Goal: Check status: Check status

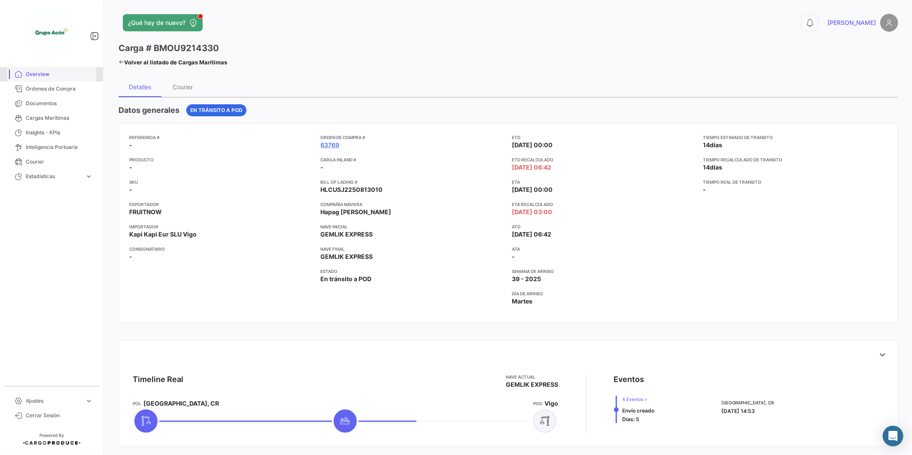
click at [43, 77] on span "Overview" at bounding box center [59, 74] width 67 height 8
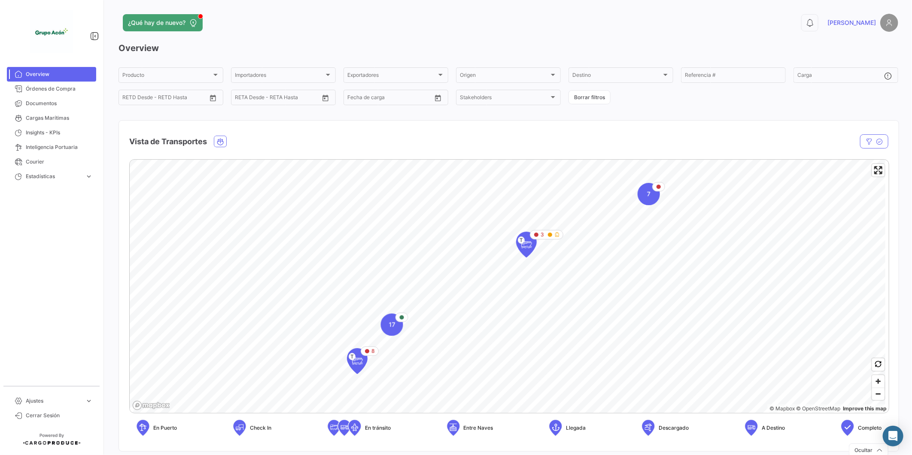
click at [365, 137] on mat-card "Vista de Transportes En tránsito Estado Nave Nave Carga Agrupador por * OC # Bo…" at bounding box center [509, 286] width 781 height 332
click at [66, 273] on mat-nav-list "Overview Órdenes de Compra Documentos Cargas Marítimas Insights - KPIs Intelige…" at bounding box center [51, 223] width 103 height 319
click at [101, 286] on mat-nav-list "Overview Órdenes de Compra Documentos Cargas Marítimas Insights - KPIs Intelige…" at bounding box center [51, 223] width 103 height 319
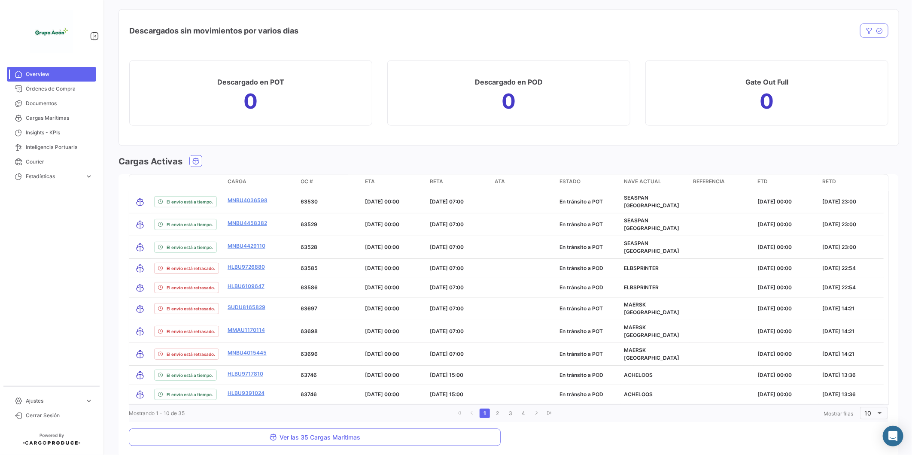
scroll to position [896, 0]
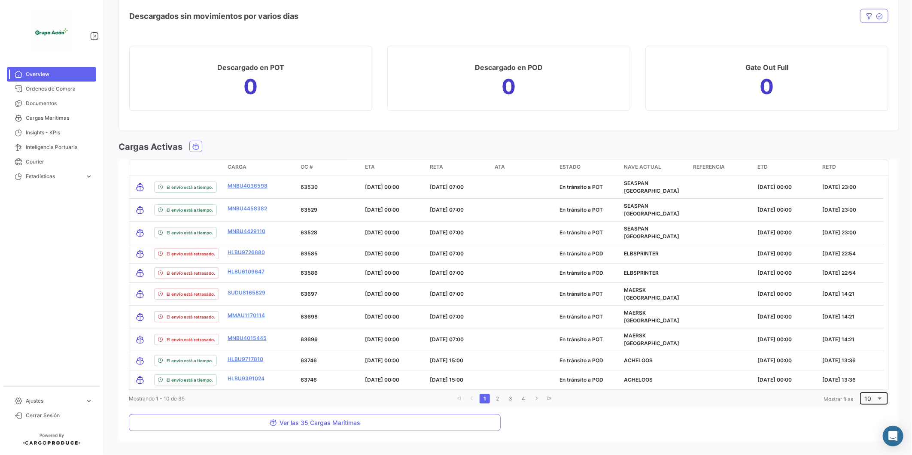
click at [868, 396] on div "10" at bounding box center [870, 399] width 11 height 7
click at [863, 433] on span "100" at bounding box center [872, 433] width 24 height 18
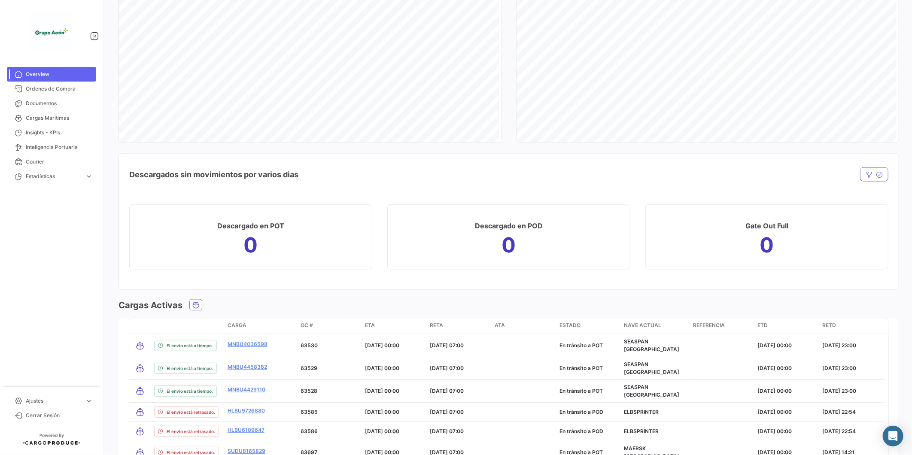
scroll to position [753, 0]
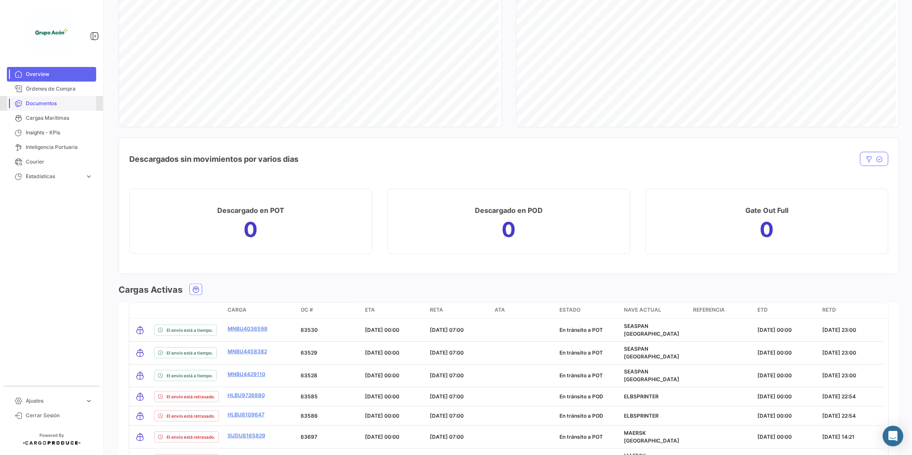
click at [53, 98] on link "Documentos" at bounding box center [51, 103] width 89 height 15
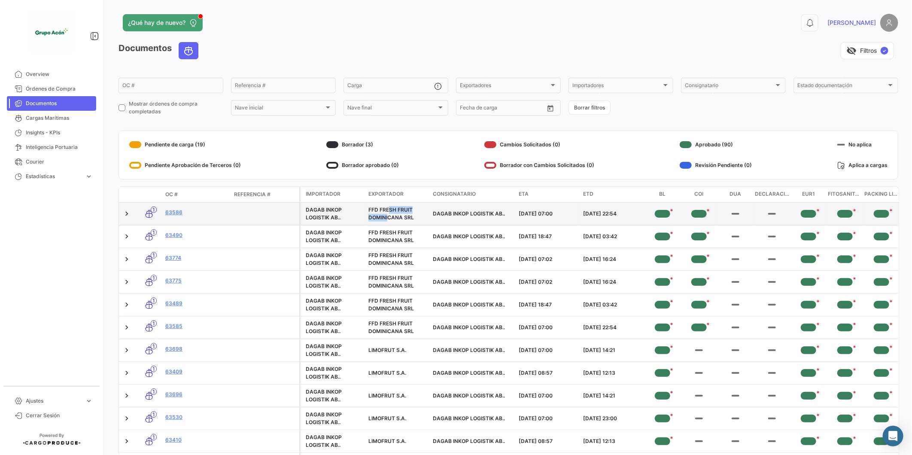
click at [385, 213] on div "FFD FRESH FRUIT DOMINICANA SRL" at bounding box center [398, 213] width 58 height 15
click at [449, 220] on datatable-body-cell "DAGAB INKOP LOGISTIK AB.." at bounding box center [473, 214] width 86 height 22
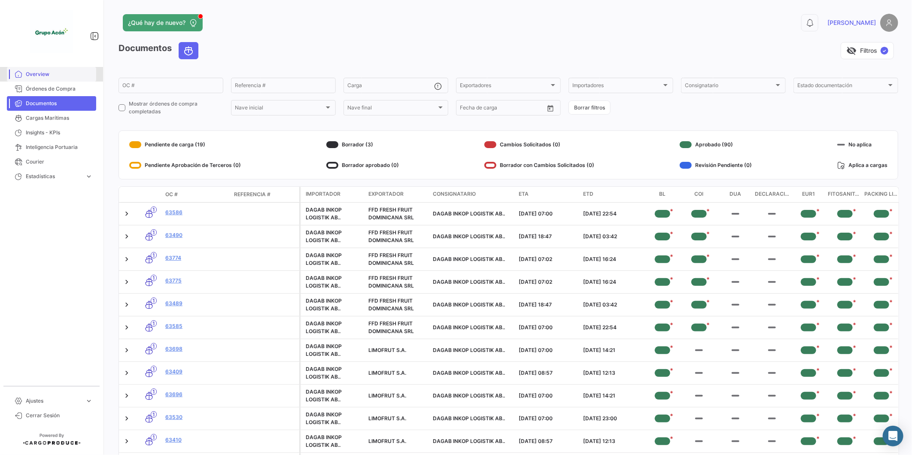
click at [52, 76] on span "Overview" at bounding box center [59, 74] width 67 height 8
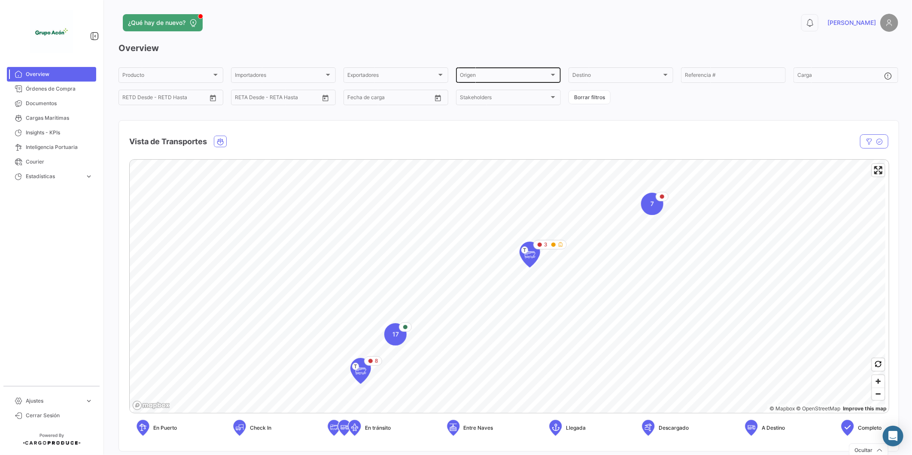
click at [531, 75] on div "Origen" at bounding box center [504, 76] width 89 height 6
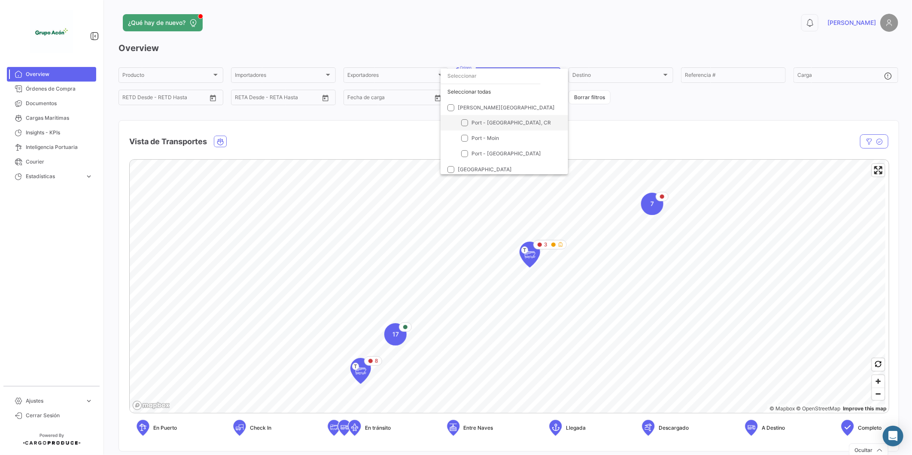
scroll to position [18, 0]
click at [451, 149] on span at bounding box center [451, 151] width 7 height 7
click at [451, 155] on input "[GEOGRAPHIC_DATA]" at bounding box center [451, 155] width 0 height 0
checkbox input "true"
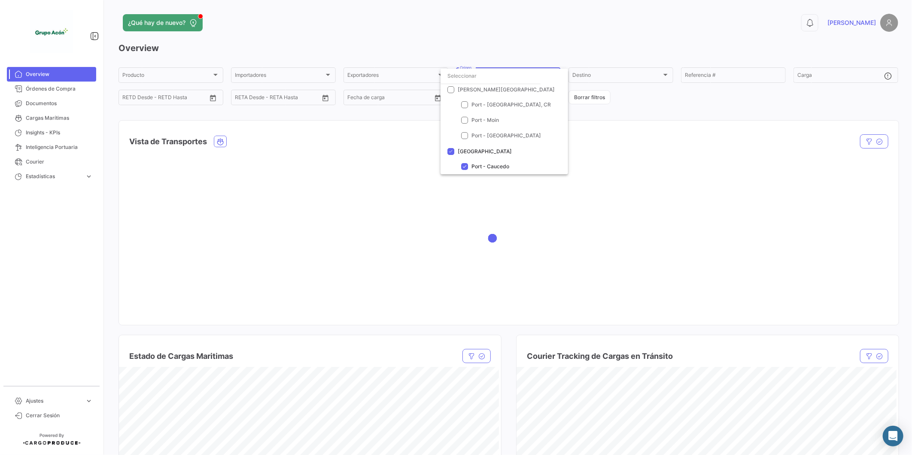
click at [86, 241] on div at bounding box center [456, 227] width 912 height 455
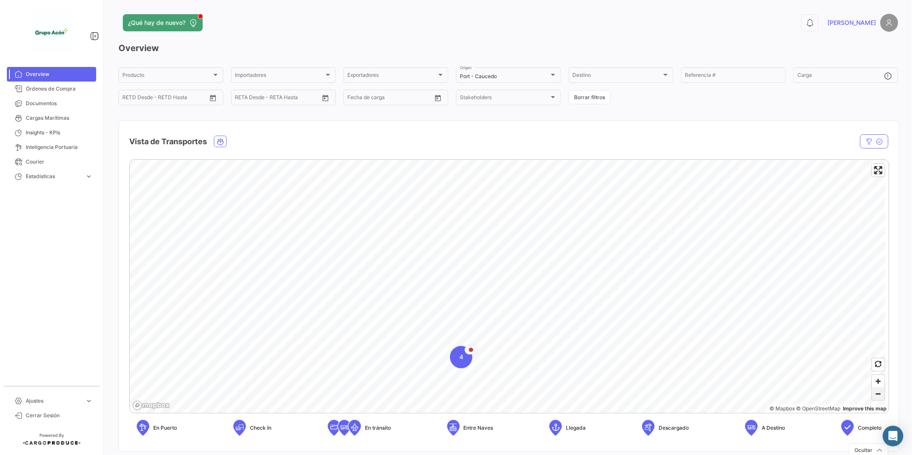
click at [872, 392] on span "Zoom out" at bounding box center [878, 394] width 12 height 12
click at [106, 302] on div "¿Qué hay de nuevo? 0 [PERSON_NAME] Overview Producto Producto Importadores Impo…" at bounding box center [509, 227] width 808 height 455
click at [54, 284] on mat-nav-list "Overview Órdenes de Compra Documentos Cargas Marítimas Insights - KPIs Intelige…" at bounding box center [51, 223] width 103 height 319
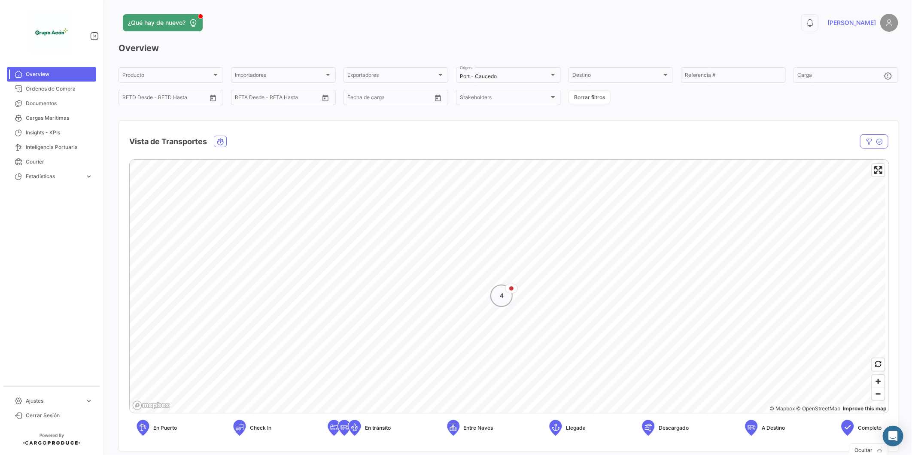
click at [500, 298] on div "4" at bounding box center [502, 296] width 22 height 22
click at [473, 290] on icon "Map marker" at bounding box center [469, 282] width 12 height 18
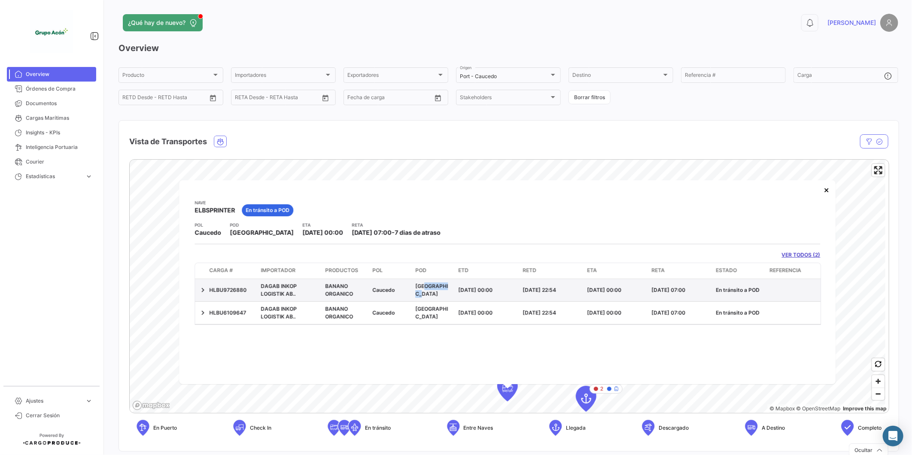
drag, startPoint x: 421, startPoint y: 293, endPoint x: 447, endPoint y: 293, distance: 25.8
click at [447, 293] on div "[GEOGRAPHIC_DATA]" at bounding box center [433, 289] width 36 height 15
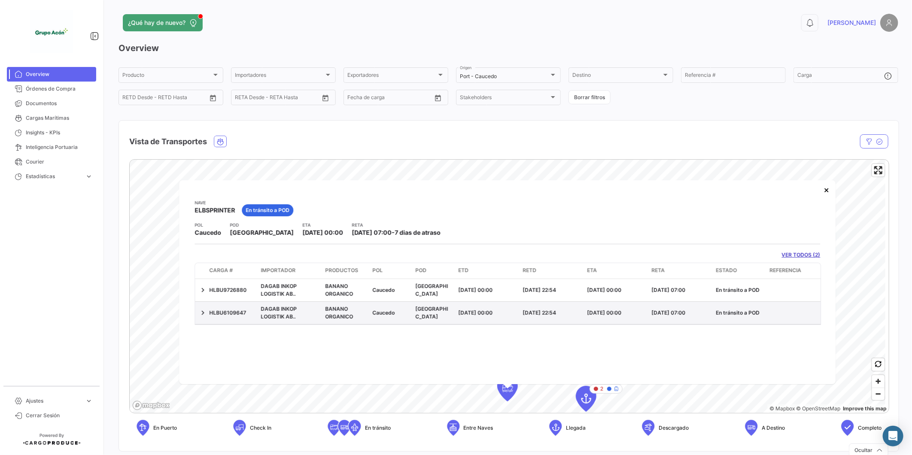
drag, startPoint x: 447, startPoint y: 293, endPoint x: 420, endPoint y: 303, distance: 29.0
click at [420, 303] on datatable-body-cell "[GEOGRAPHIC_DATA]" at bounding box center [433, 313] width 43 height 22
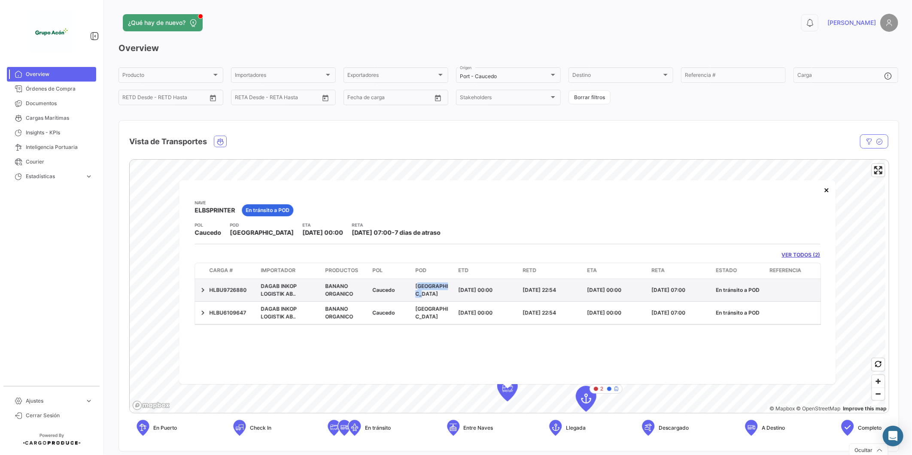
drag, startPoint x: 414, startPoint y: 290, endPoint x: 448, endPoint y: 294, distance: 34.1
click at [448, 294] on datatable-body-cell "[GEOGRAPHIC_DATA]" at bounding box center [433, 290] width 43 height 22
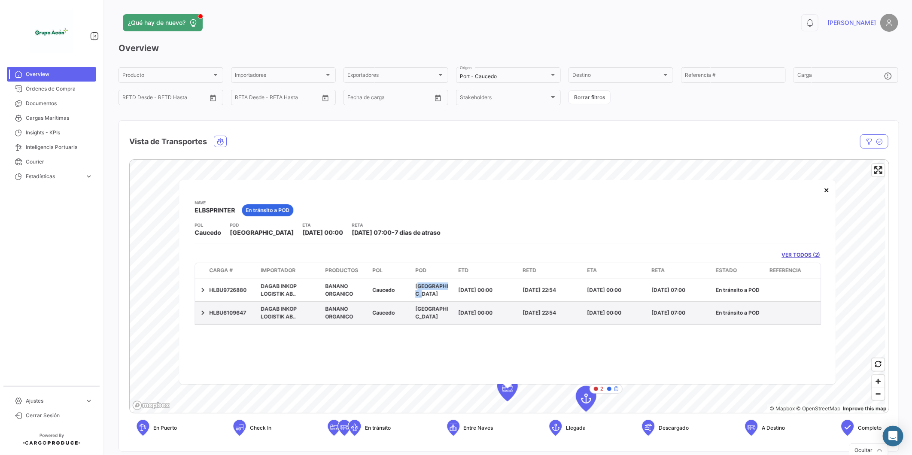
copy span "[GEOGRAPHIC_DATA]"
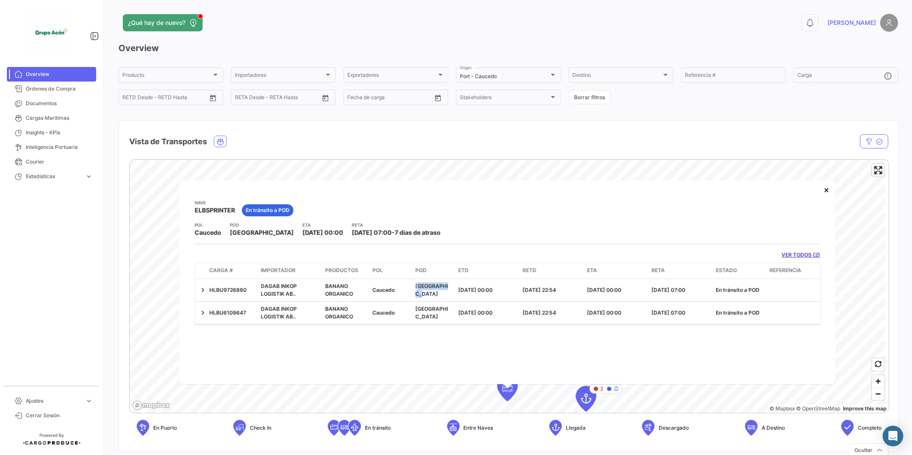
click at [48, 72] on span "Overview" at bounding box center [59, 74] width 67 height 8
click at [40, 75] on span "Overview" at bounding box center [59, 74] width 67 height 8
click at [828, 188] on button "×" at bounding box center [826, 189] width 17 height 17
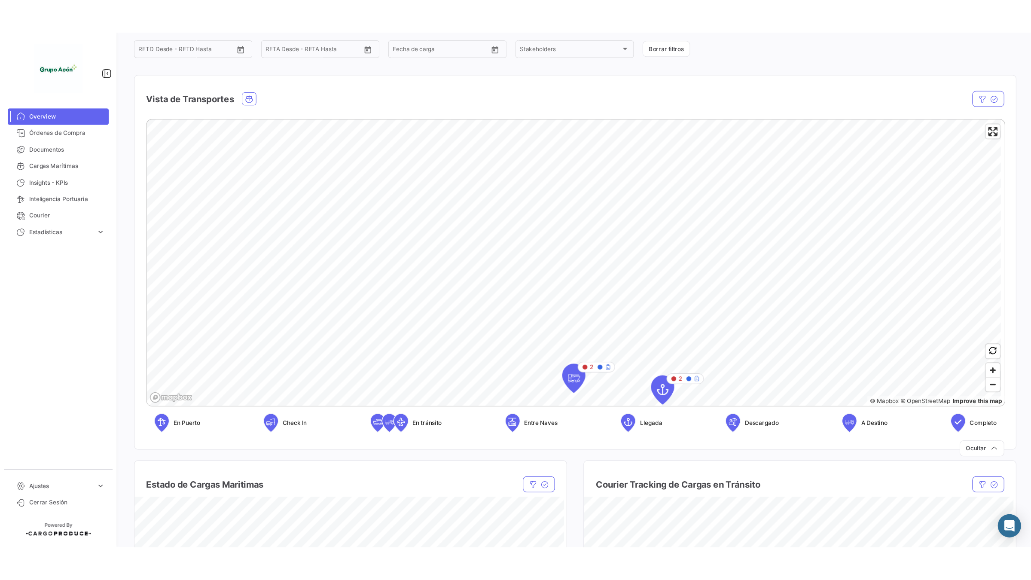
scroll to position [95, 0]
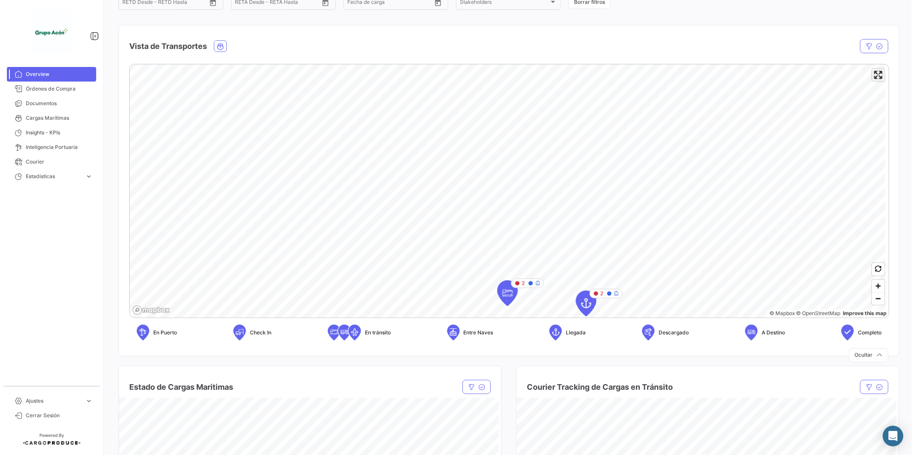
click at [877, 79] on span "Enter fullscreen" at bounding box center [878, 75] width 12 height 12
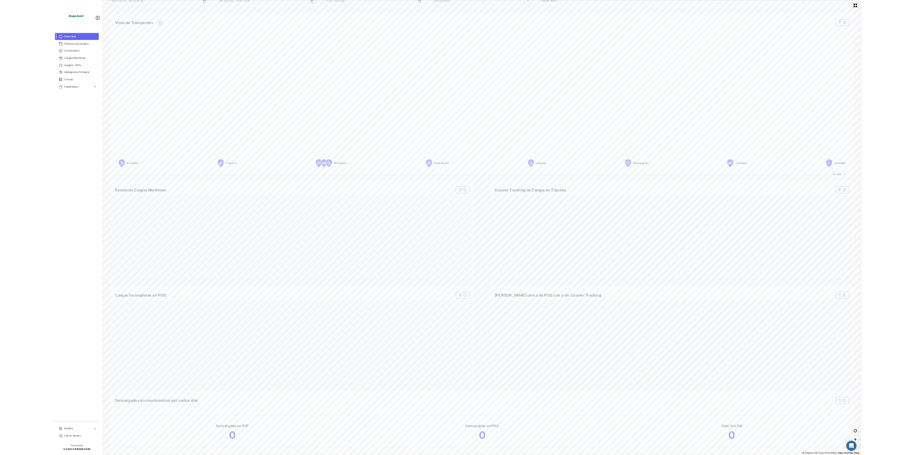
scroll to position [0, 0]
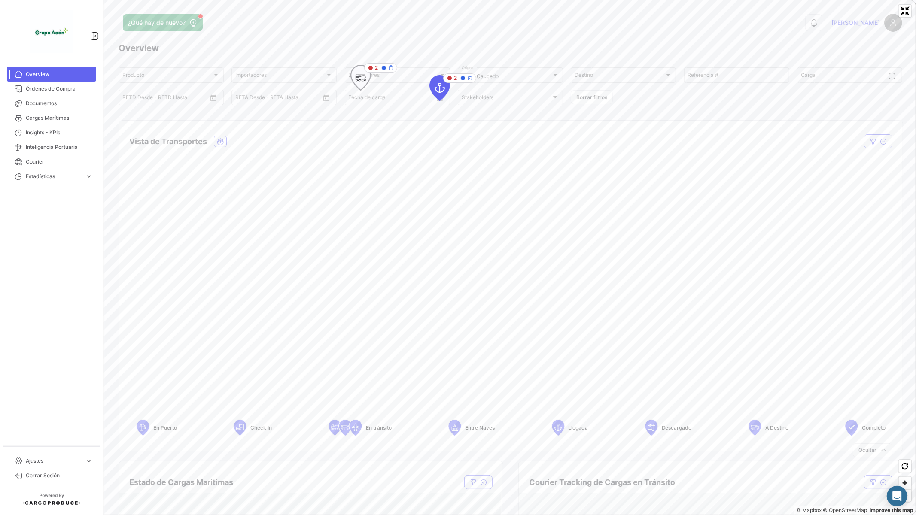
click at [358, 86] on icon "Map marker" at bounding box center [361, 78] width 12 height 18
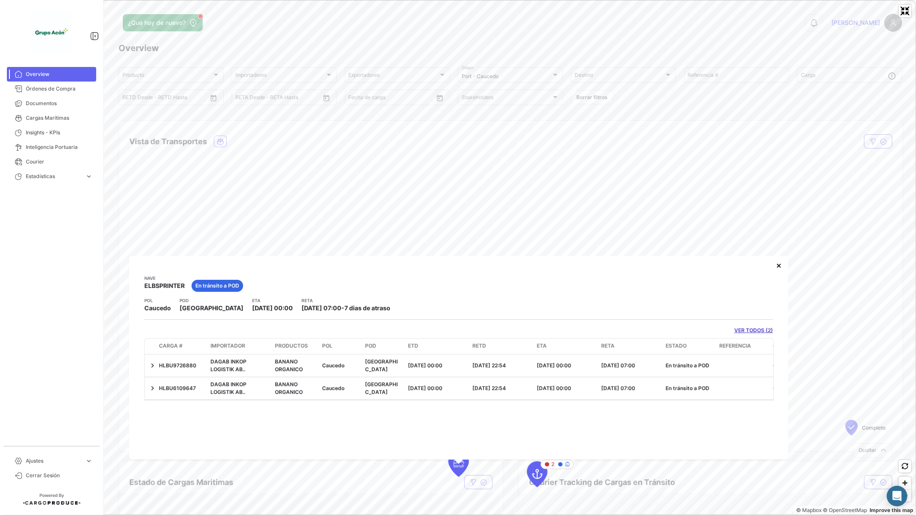
drag, startPoint x: 342, startPoint y: 310, endPoint x: 384, endPoint y: 310, distance: 41.7
click at [384, 310] on div "[DATE] 07:00 - 7 dias de atraso" at bounding box center [346, 308] width 89 height 9
drag, startPoint x: 746, startPoint y: 329, endPoint x: 579, endPoint y: 368, distance: 171.1
click at [746, 329] on link "VER TODOS (2)" at bounding box center [754, 331] width 39 height 8
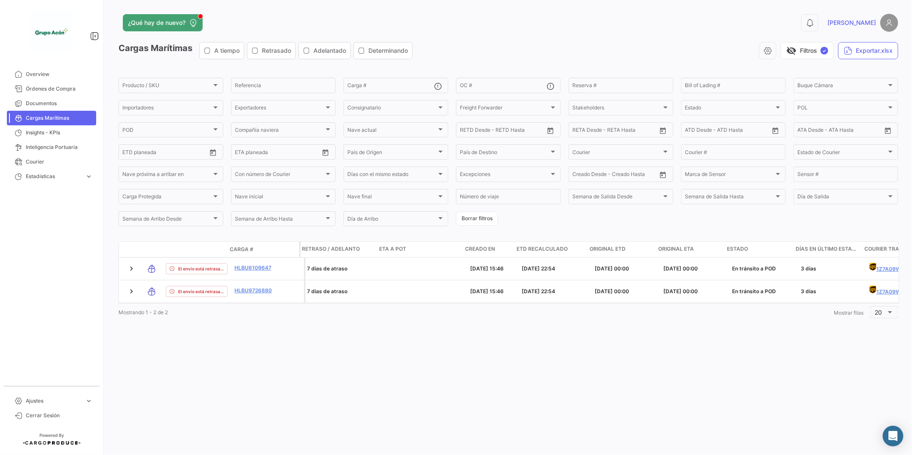
scroll to position [0, 892]
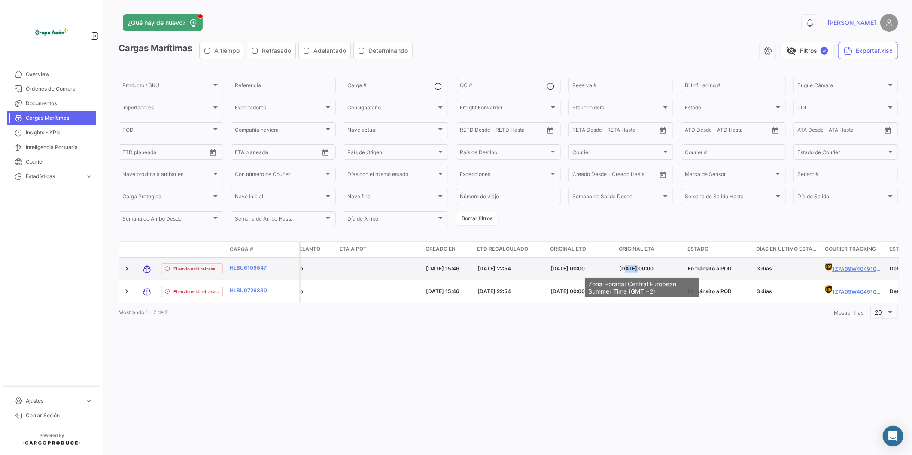
drag, startPoint x: 622, startPoint y: 271, endPoint x: 637, endPoint y: 271, distance: 14.6
click at [637, 271] on span "[DATE] 00:00" at bounding box center [636, 268] width 34 height 6
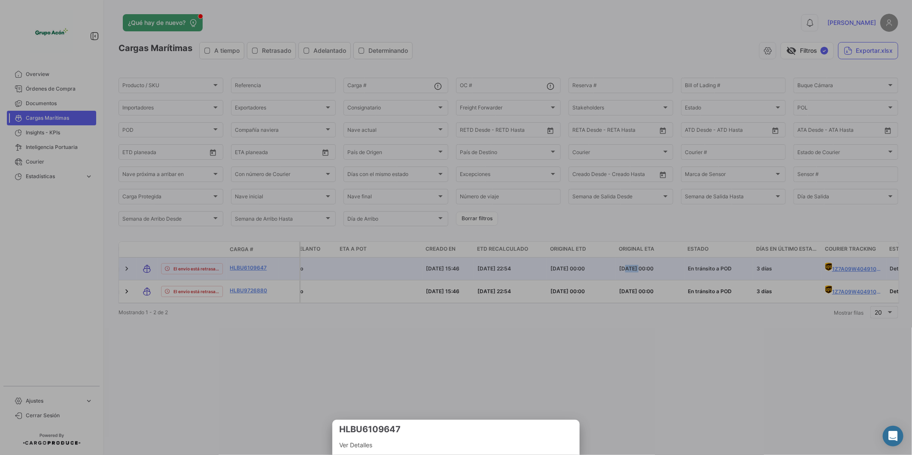
drag, startPoint x: 637, startPoint y: 271, endPoint x: 635, endPoint y: 320, distance: 49.4
click at [635, 320] on div at bounding box center [456, 227] width 912 height 455
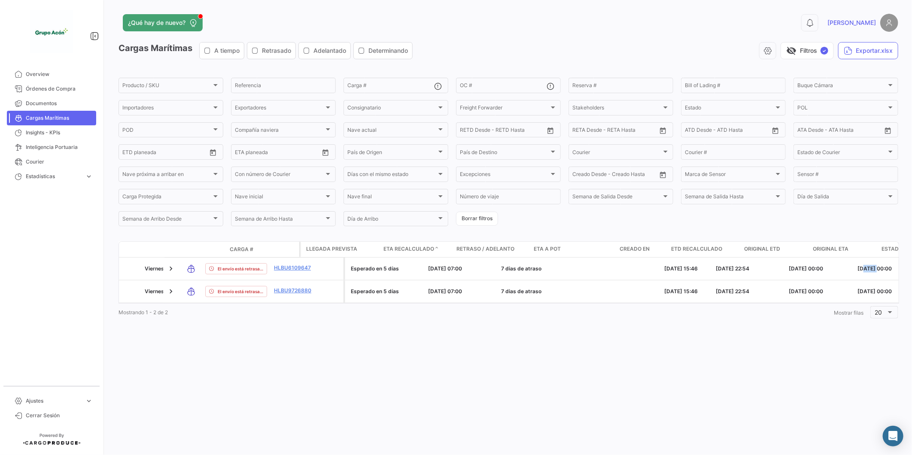
scroll to position [0, 623]
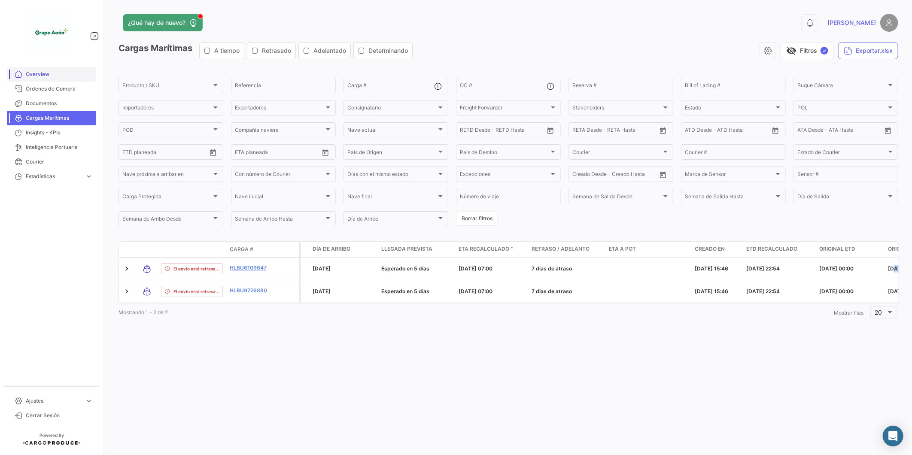
click at [59, 75] on span "Overview" at bounding box center [59, 74] width 67 height 8
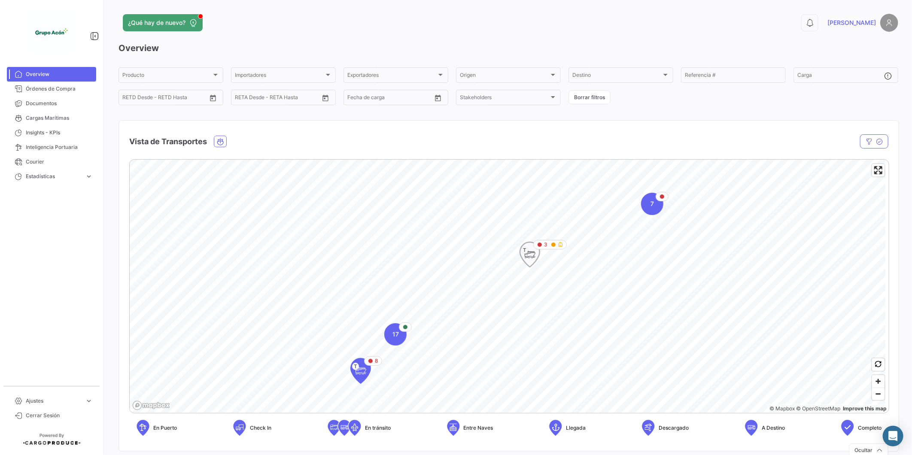
click at [525, 259] on icon "Map marker" at bounding box center [530, 255] width 12 height 18
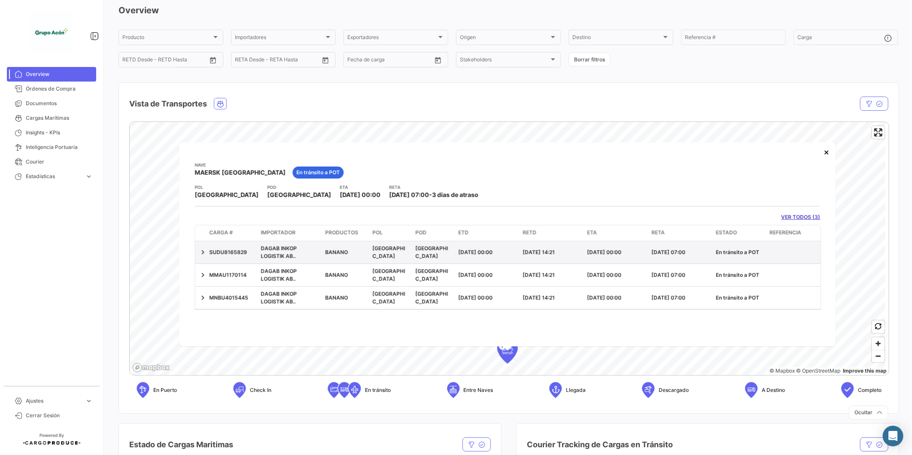
scroll to position [48, 0]
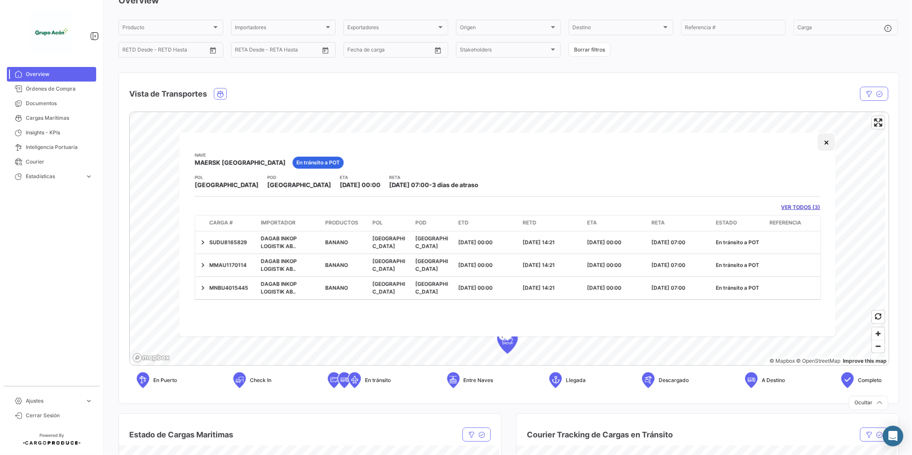
click at [830, 142] on button "×" at bounding box center [826, 142] width 17 height 17
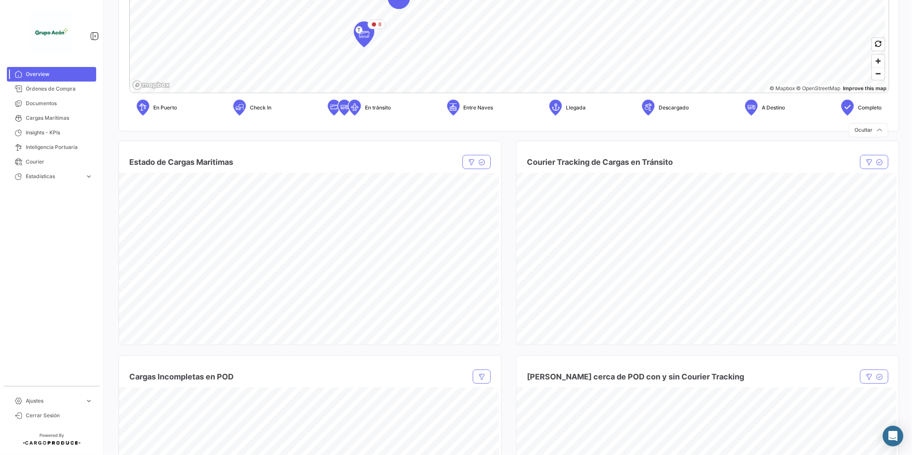
scroll to position [334, 0]
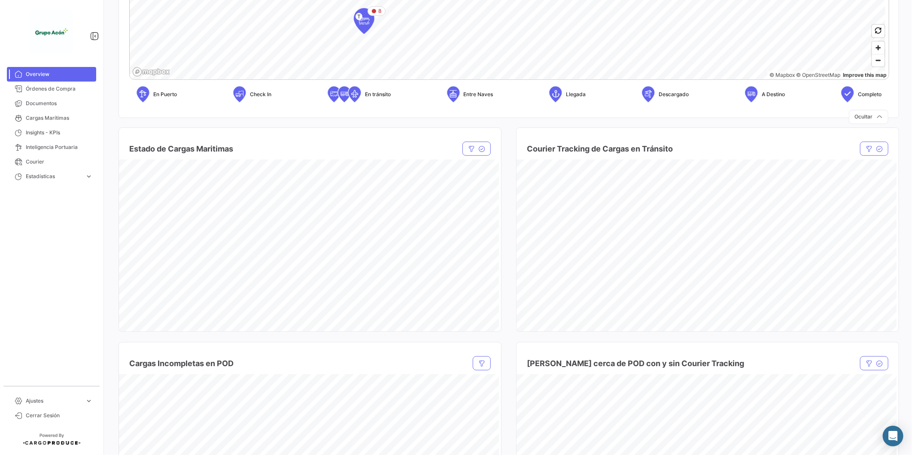
drag, startPoint x: 529, startPoint y: 362, endPoint x: 513, endPoint y: 268, distance: 94.6
click at [513, 268] on div "Estado de Cargas Maritimas Estado Estado Compañía naviera Compañía naviera Borr…" at bounding box center [509, 332] width 780 height 430
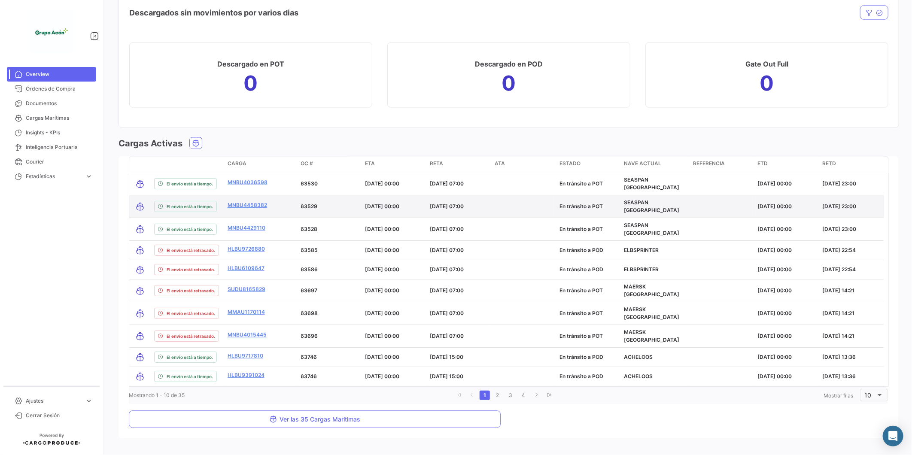
scroll to position [900, 0]
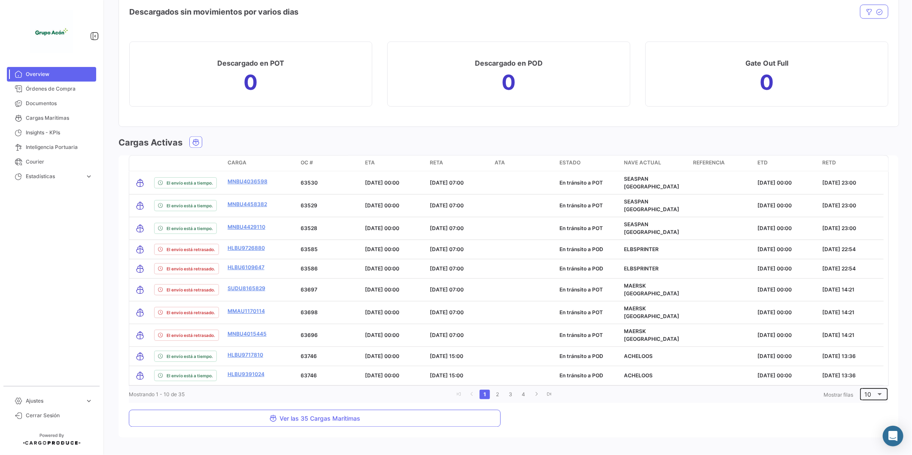
click at [866, 387] on div "10" at bounding box center [874, 394] width 19 height 14
click at [867, 430] on span "100" at bounding box center [872, 429] width 24 height 18
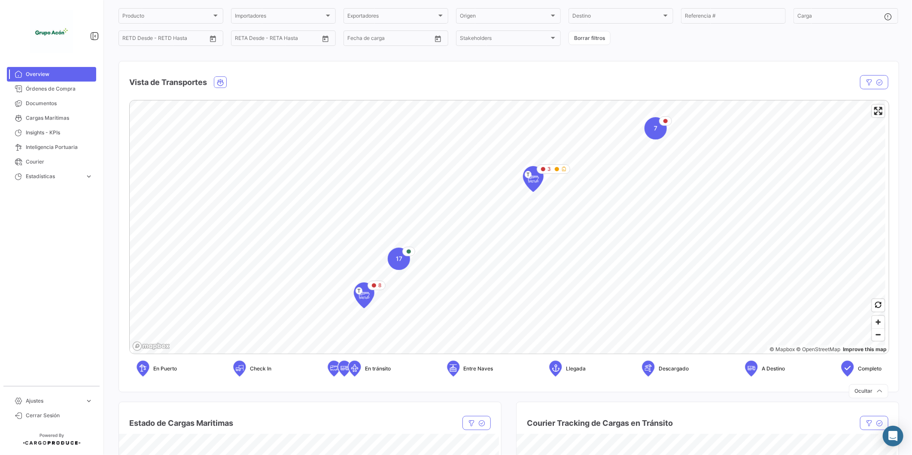
scroll to position [0, 0]
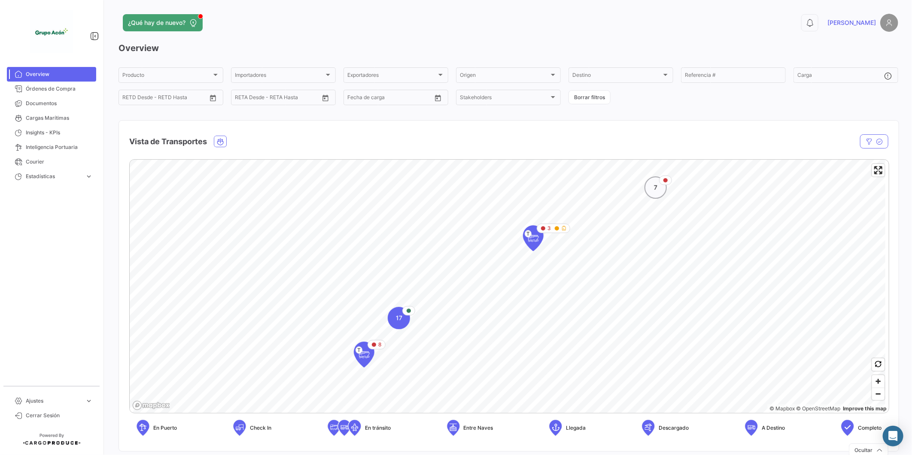
click at [665, 193] on div "7" at bounding box center [656, 188] width 22 height 22
click at [463, 351] on icon "Map marker" at bounding box center [463, 339] width 21 height 26
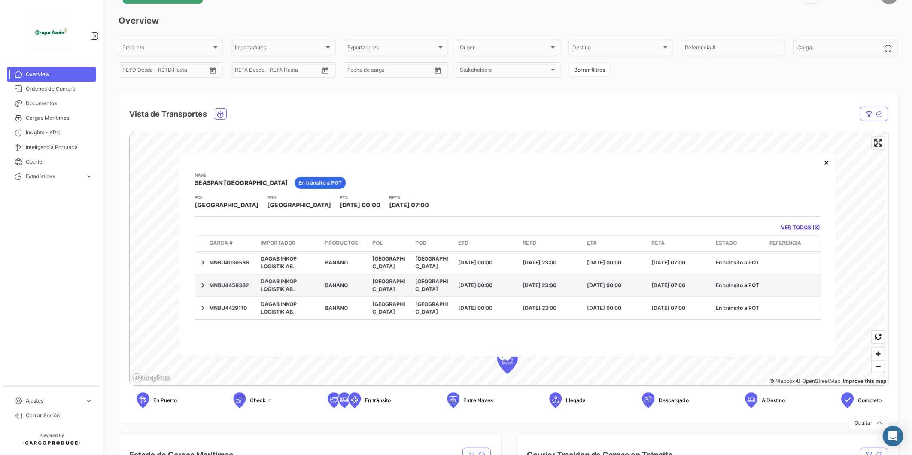
scroll to position [48, 0]
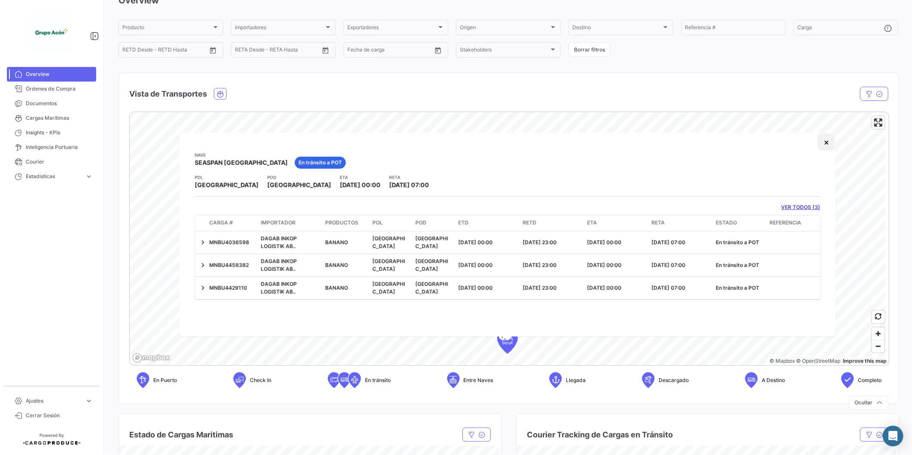
click at [826, 140] on button "×" at bounding box center [826, 142] width 17 height 17
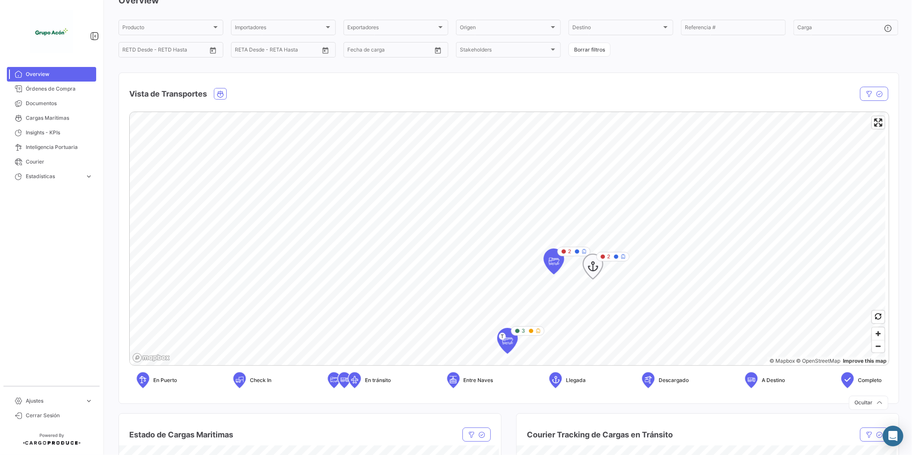
click at [592, 269] on icon "Map marker" at bounding box center [593, 267] width 12 height 18
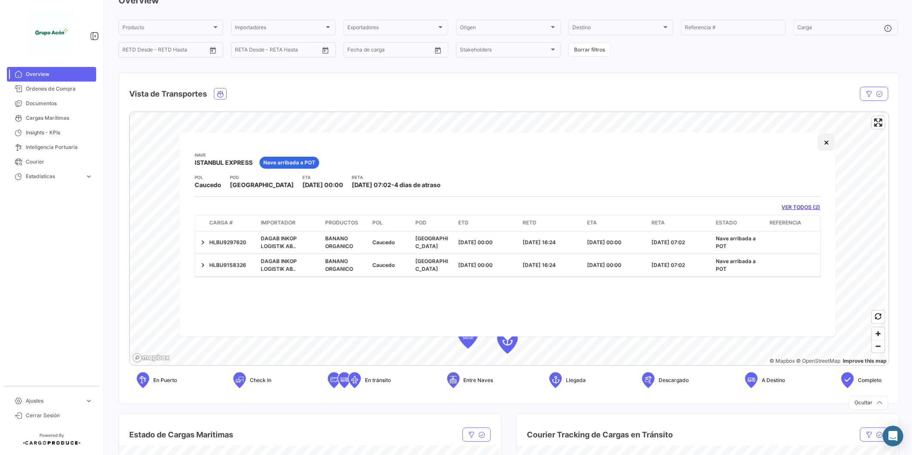
click at [827, 145] on button "×" at bounding box center [826, 142] width 17 height 17
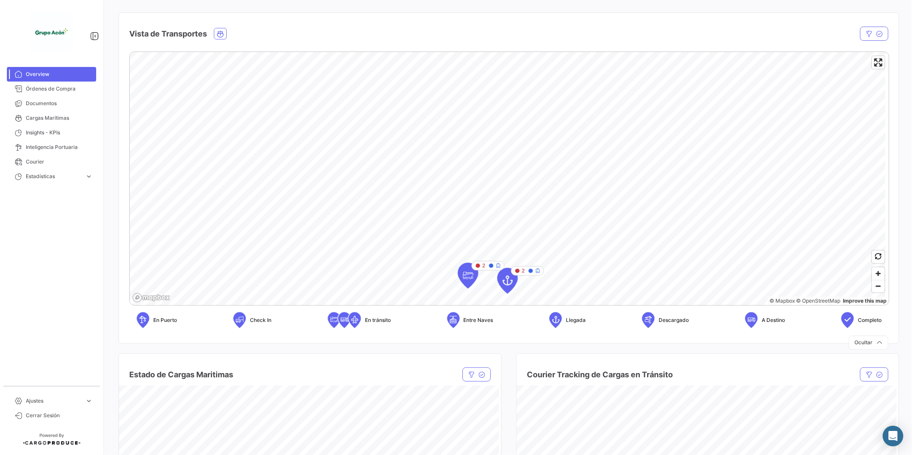
scroll to position [95, 0]
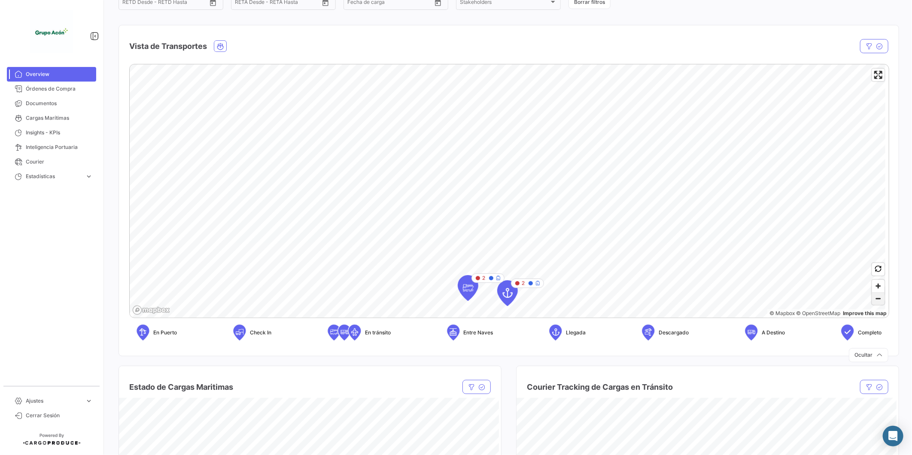
click at [873, 295] on span "Zoom out" at bounding box center [878, 299] width 12 height 12
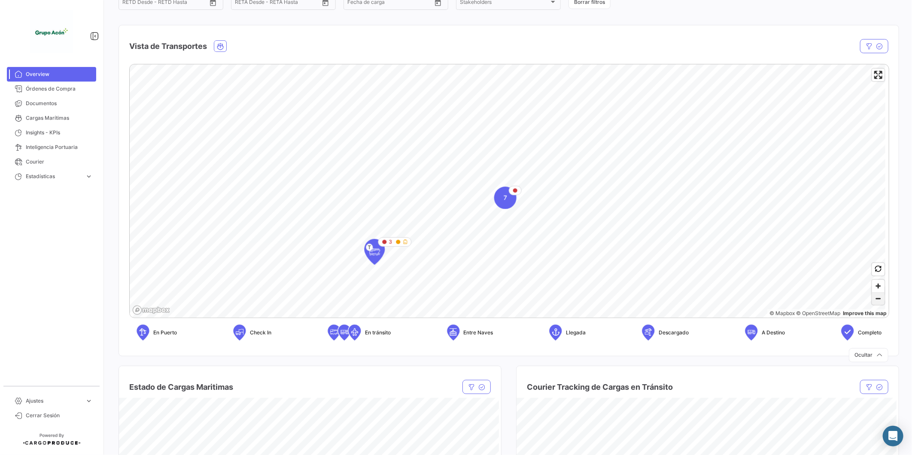
click at [873, 295] on span "Zoom out" at bounding box center [878, 299] width 12 height 12
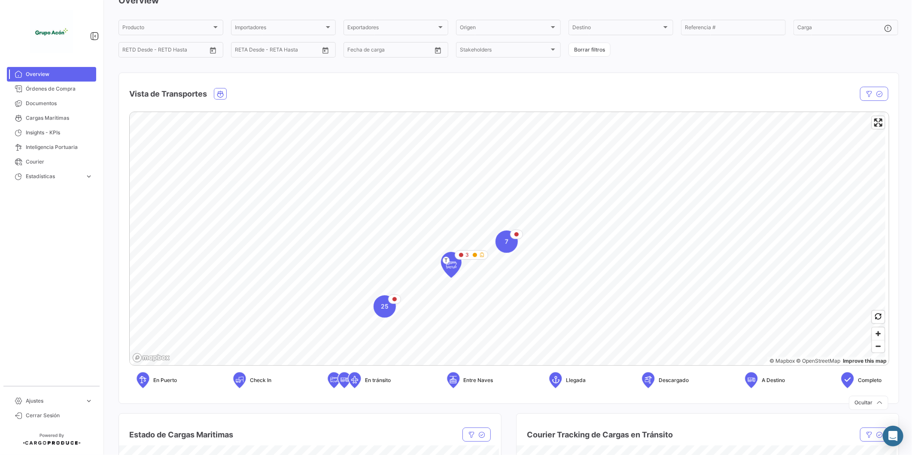
click at [52, 262] on mat-nav-list "Overview Órdenes de Compra Documentos Cargas Marítimas Insights - KPIs Intelige…" at bounding box center [51, 223] width 103 height 319
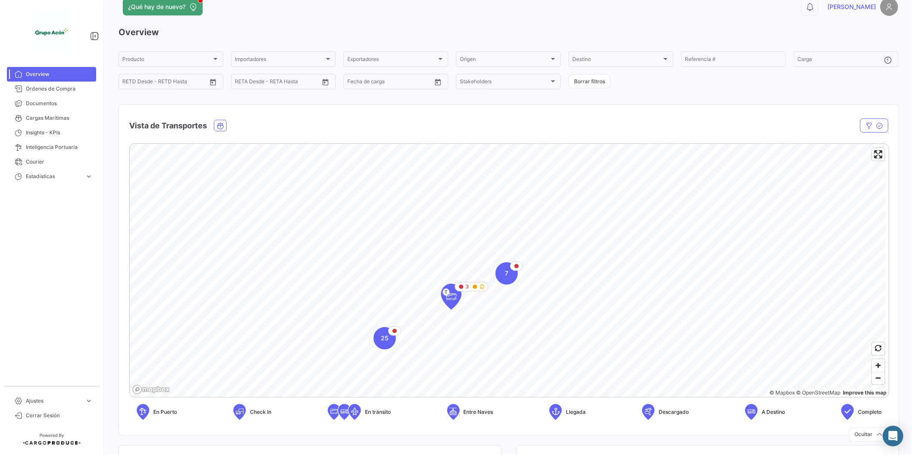
scroll to position [0, 0]
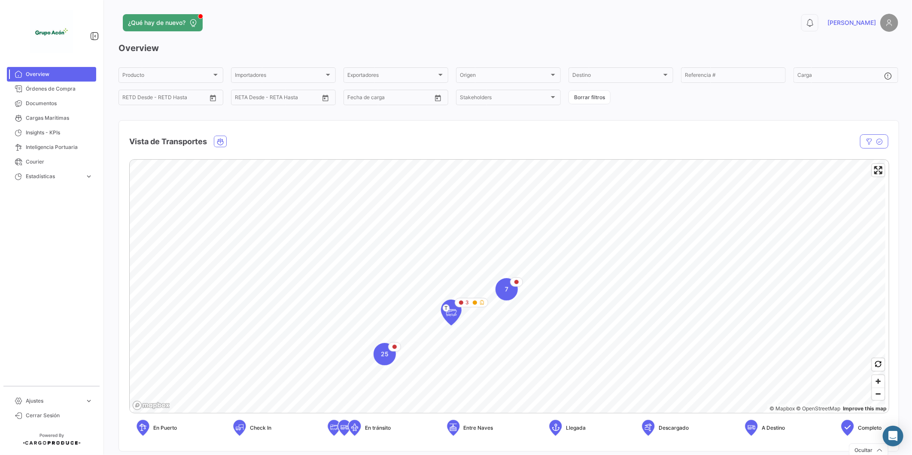
drag, startPoint x: 34, startPoint y: 323, endPoint x: 36, endPoint y: 328, distance: 5.6
click at [34, 324] on mat-nav-list "Overview Órdenes de Compra Documentos Cargas Marítimas Insights - KPIs Intelige…" at bounding box center [51, 223] width 103 height 319
